Goal: Task Accomplishment & Management: Complete application form

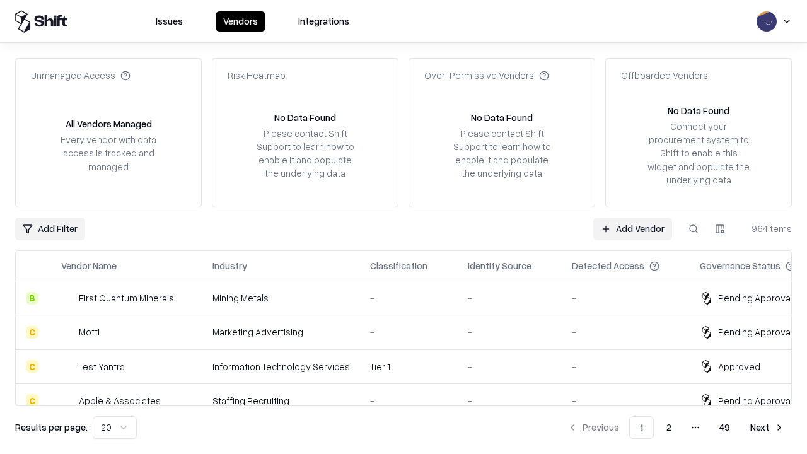
click at [633, 228] on link "Add Vendor" at bounding box center [632, 229] width 79 height 23
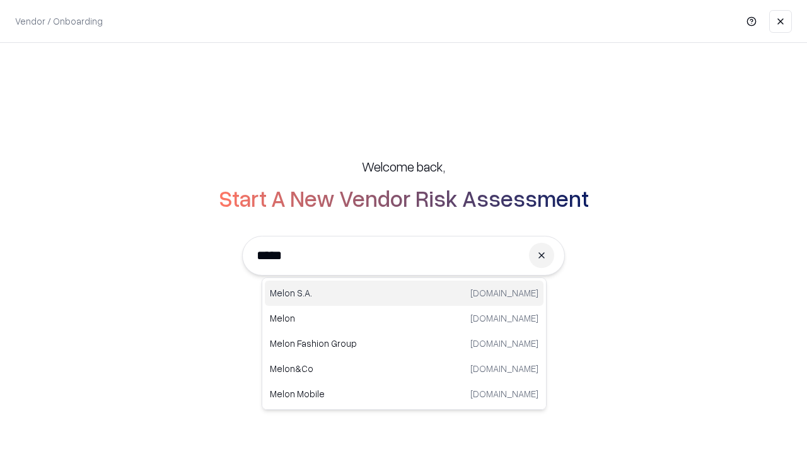
click at [404, 293] on div "[PERSON_NAME][DOMAIN_NAME]" at bounding box center [404, 293] width 279 height 25
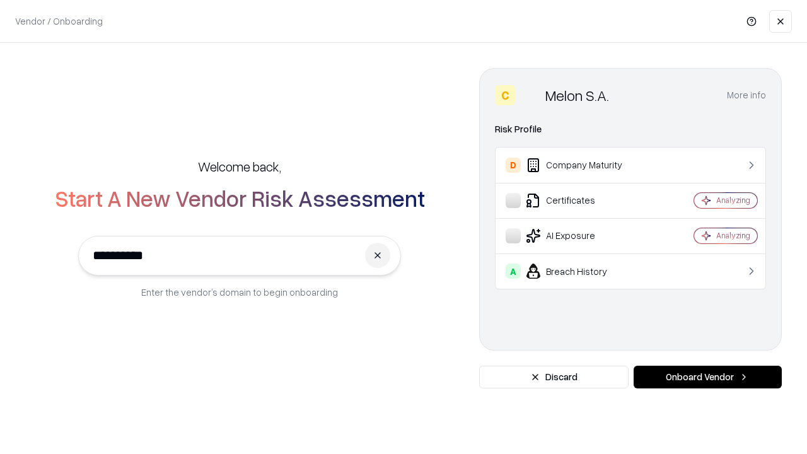
type input "**********"
click at [708, 377] on button "Onboard Vendor" at bounding box center [708, 377] width 148 height 23
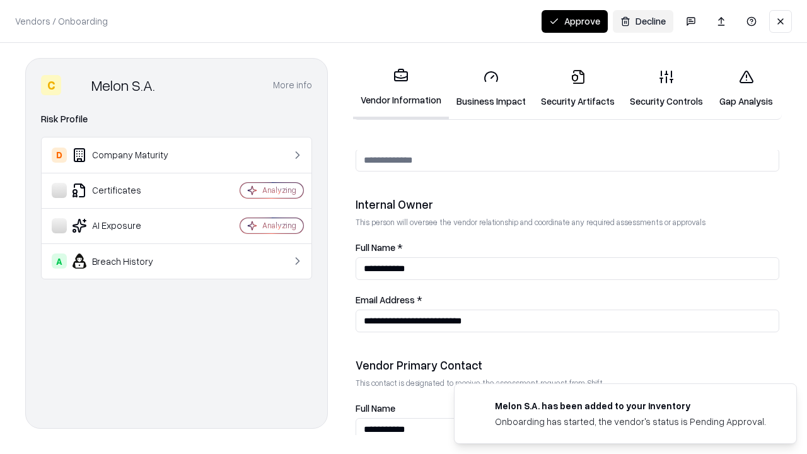
scroll to position [653, 0]
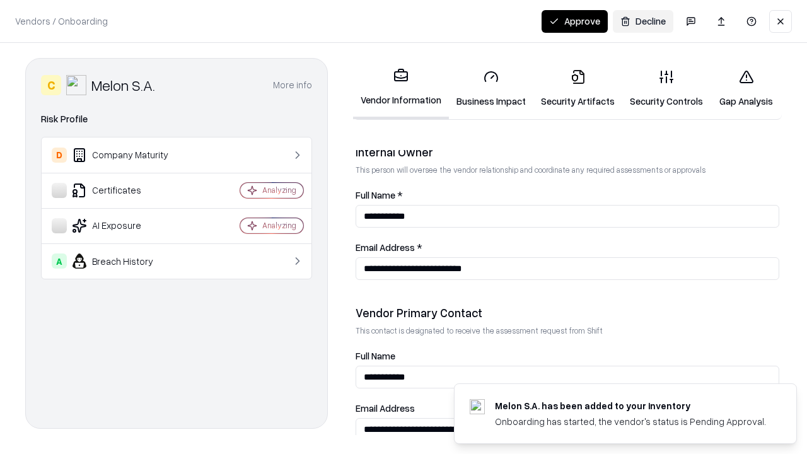
click at [491, 88] on link "Business Impact" at bounding box center [491, 88] width 85 height 59
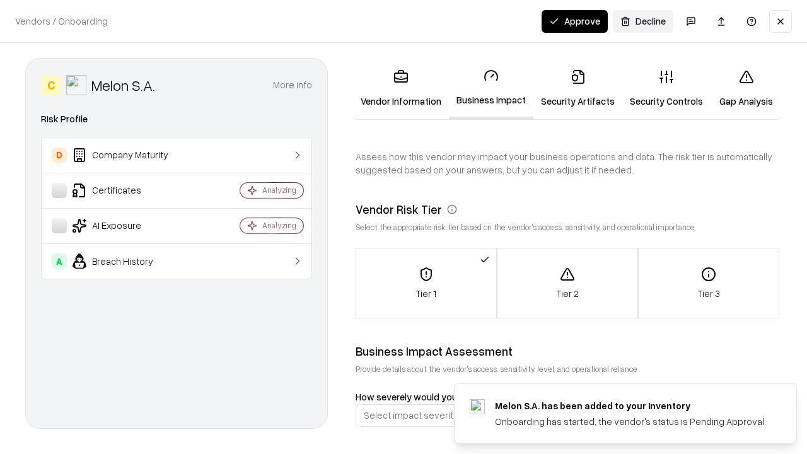
click at [578, 88] on link "Security Artifacts" at bounding box center [578, 88] width 89 height 59
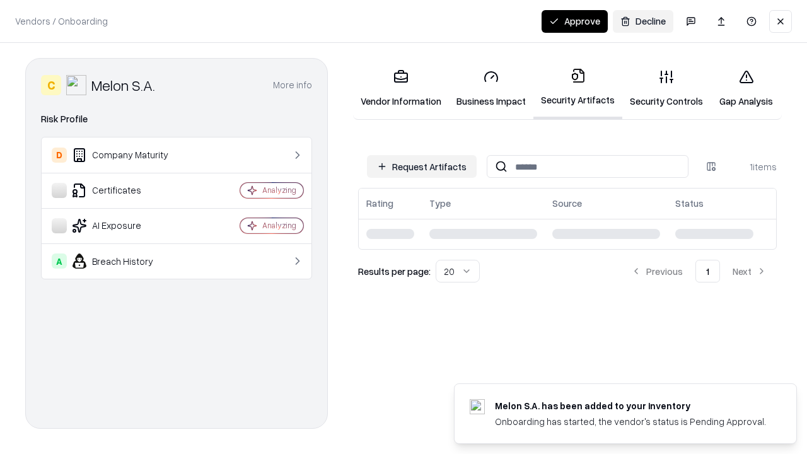
click at [422, 166] on button "Request Artifacts" at bounding box center [422, 166] width 110 height 23
